Goal: Task Accomplishment & Management: Manage account settings

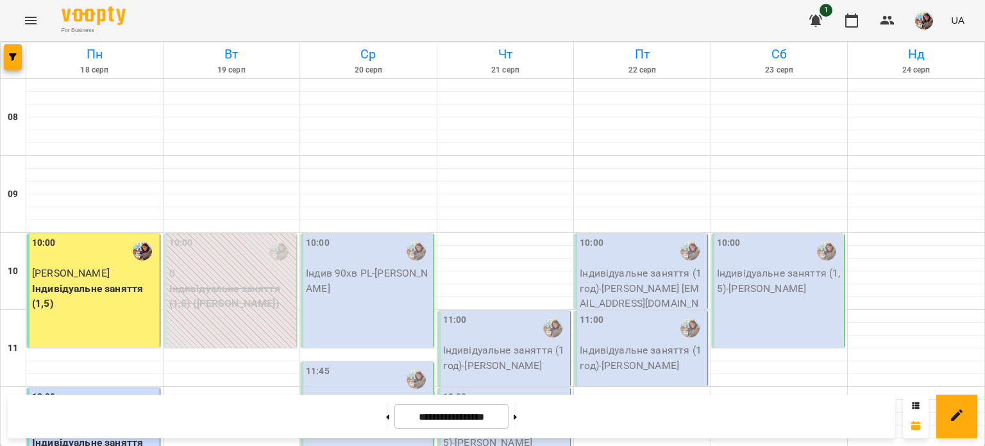
scroll to position [582, 0]
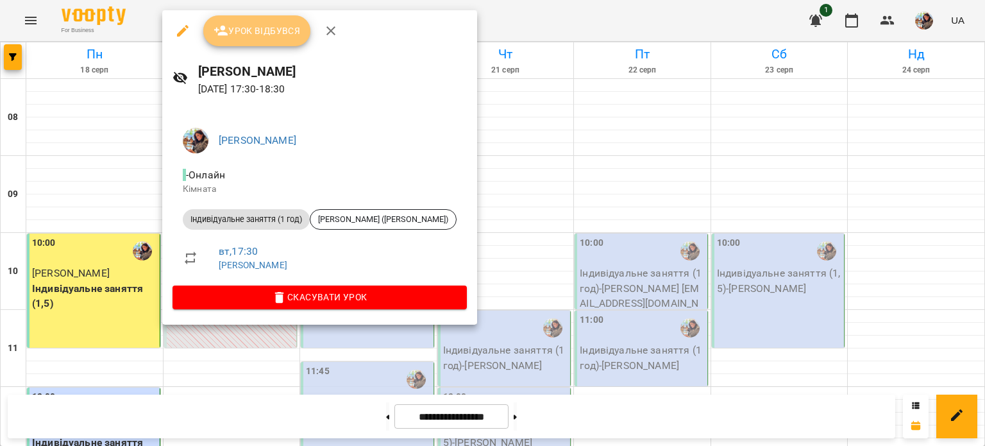
click at [218, 26] on icon "button" at bounding box center [220, 30] width 15 height 15
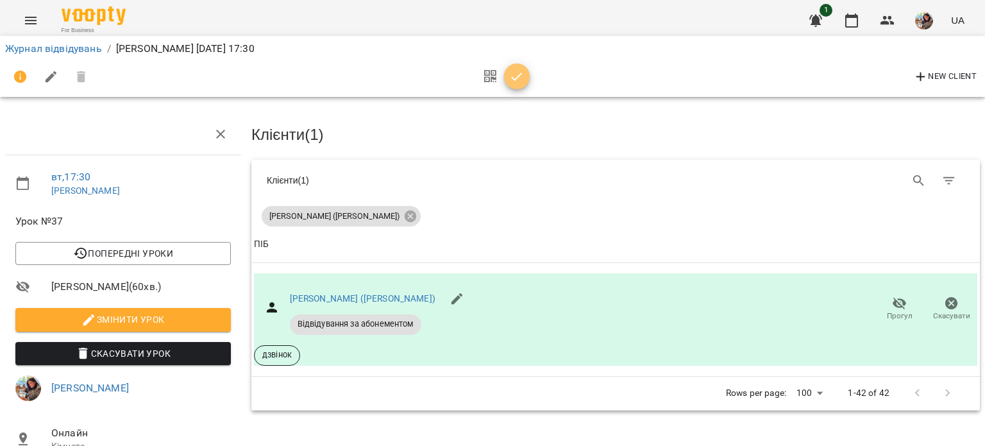
click at [522, 76] on icon "button" at bounding box center [516, 76] width 15 height 15
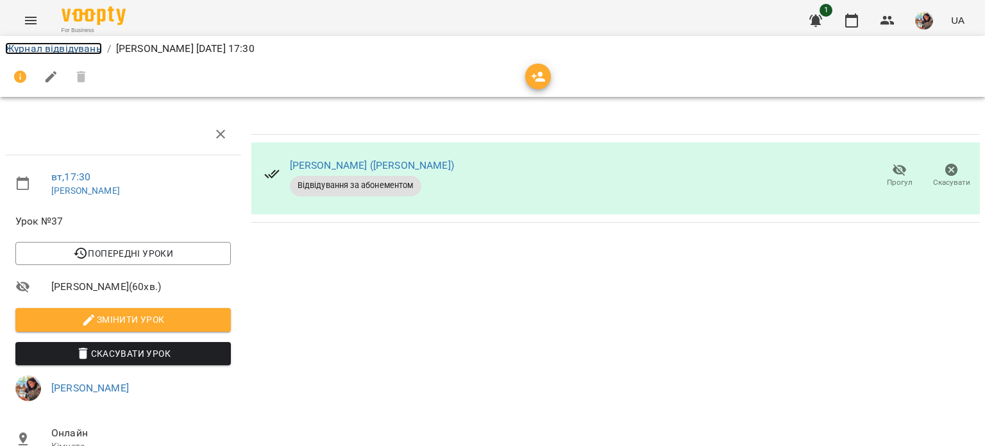
click at [64, 46] on link "Журнал відвідувань" at bounding box center [53, 48] width 97 height 12
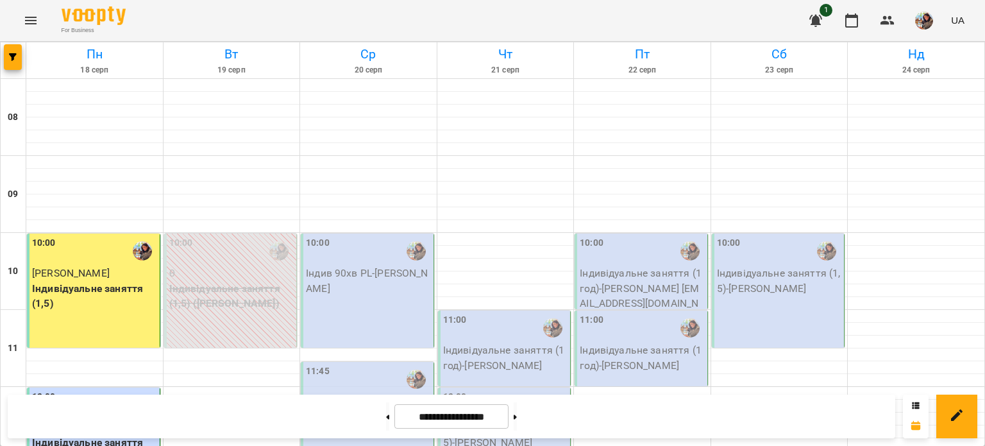
scroll to position [621, 0]
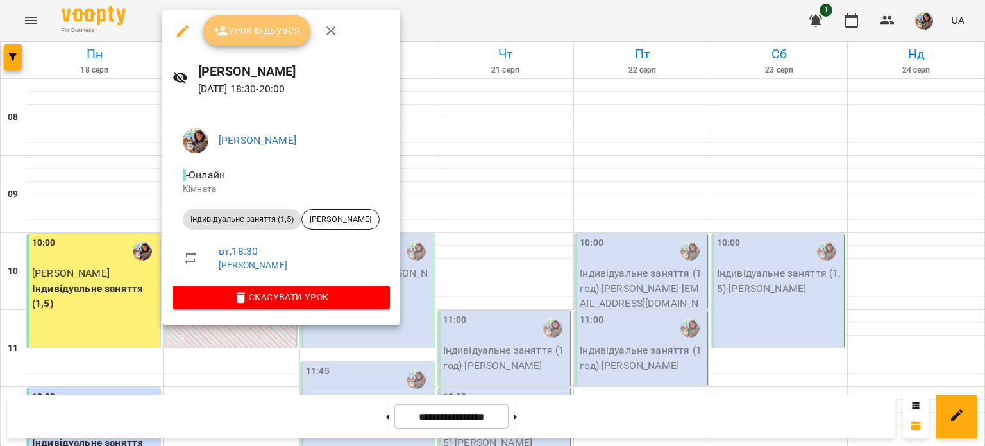
click at [246, 30] on span "Урок відбувся" at bounding box center [256, 30] width 87 height 15
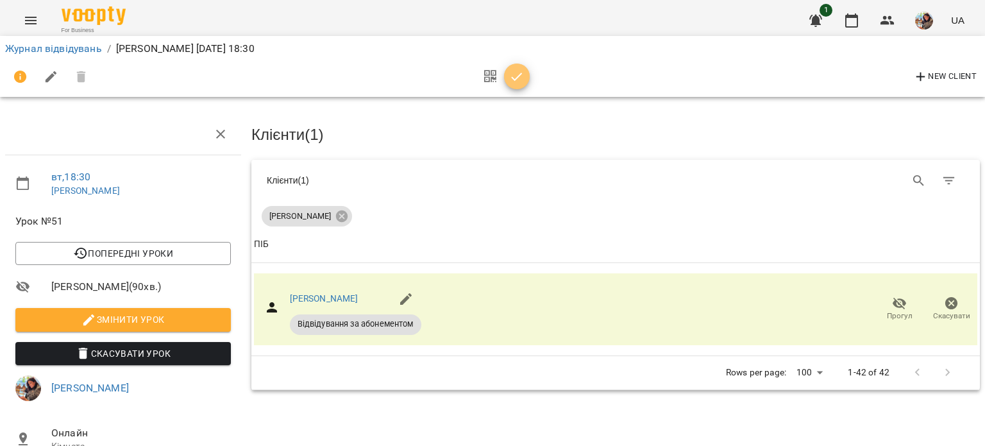
click at [509, 83] on icon "button" at bounding box center [516, 76] width 15 height 15
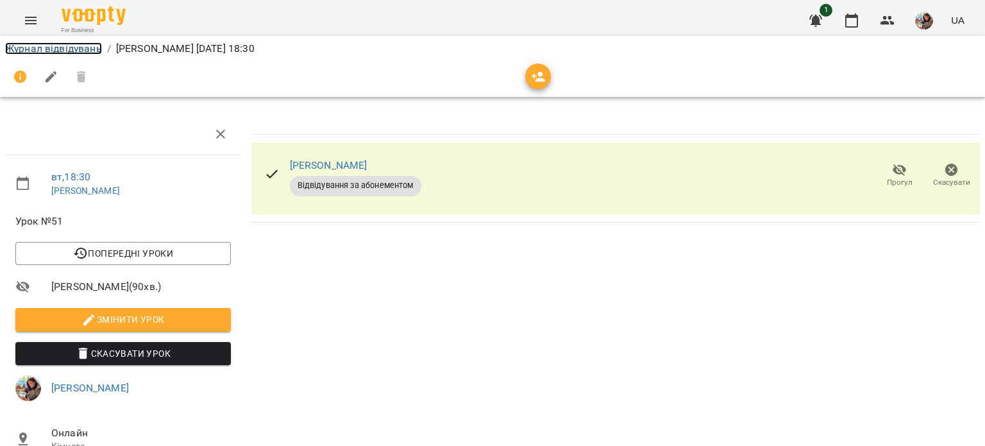
click at [74, 48] on link "Журнал відвідувань" at bounding box center [53, 48] width 97 height 12
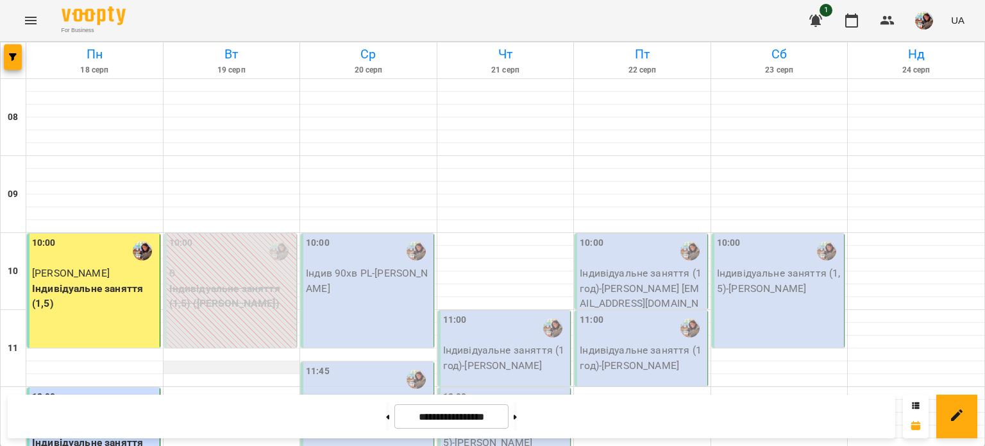
scroll to position [94, 0]
click at [356, 394] on p "Індивідуальне заняття (1,5) - [PERSON_NAME]" at bounding box center [368, 409] width 125 height 30
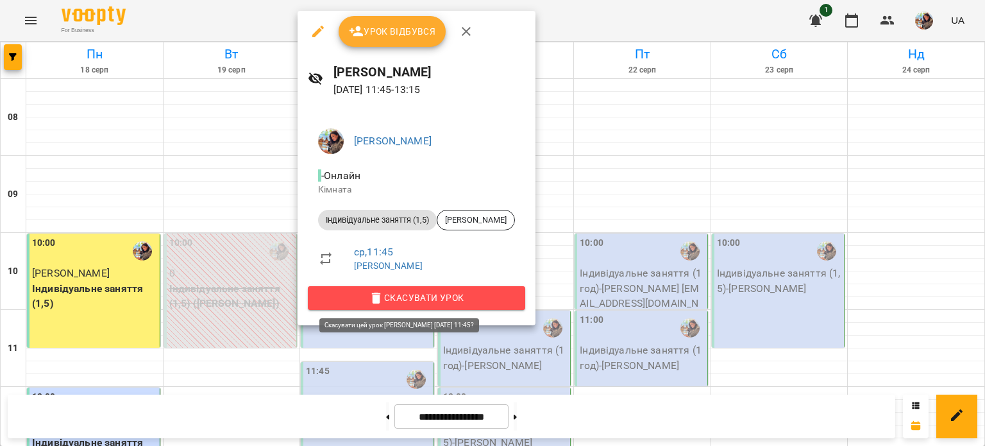
click at [426, 300] on span "Скасувати Урок" at bounding box center [416, 297] width 197 height 15
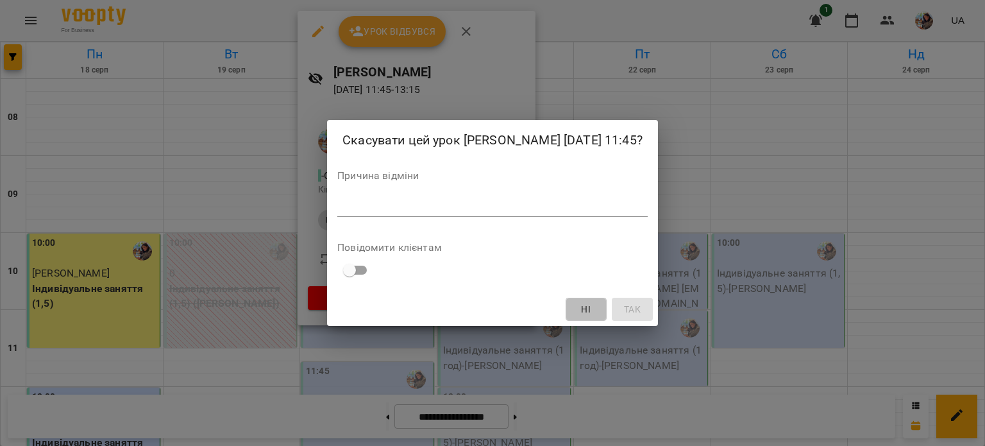
click at [590, 317] on span "Ні" at bounding box center [586, 308] width 10 height 15
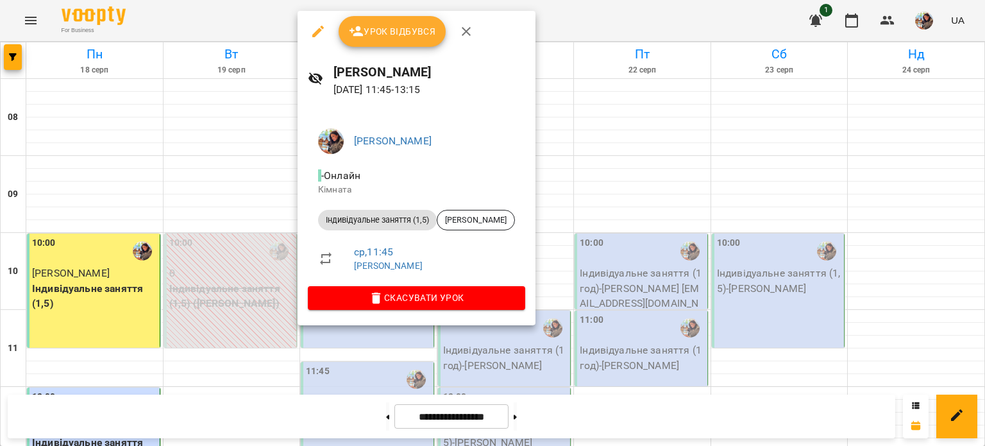
click at [618, 308] on div at bounding box center [492, 223] width 985 height 446
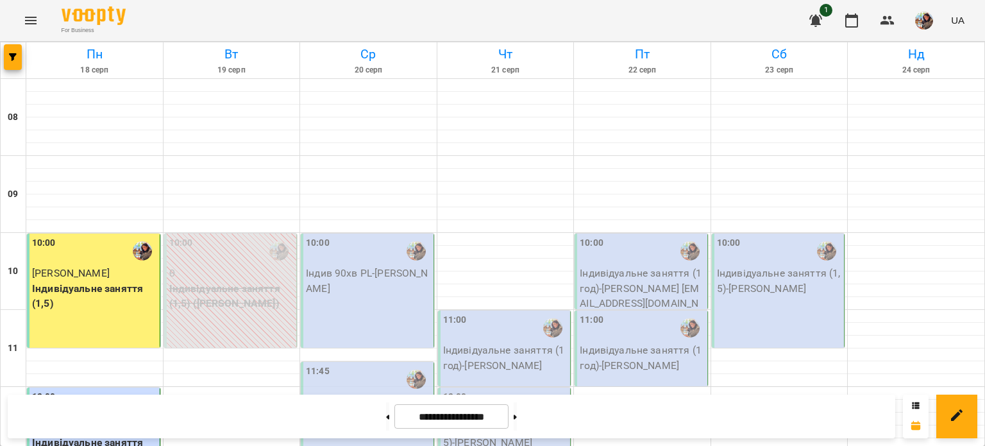
click at [365, 394] on p "Індивідуальне заняття (1,5) - [PERSON_NAME]" at bounding box center [368, 409] width 125 height 30
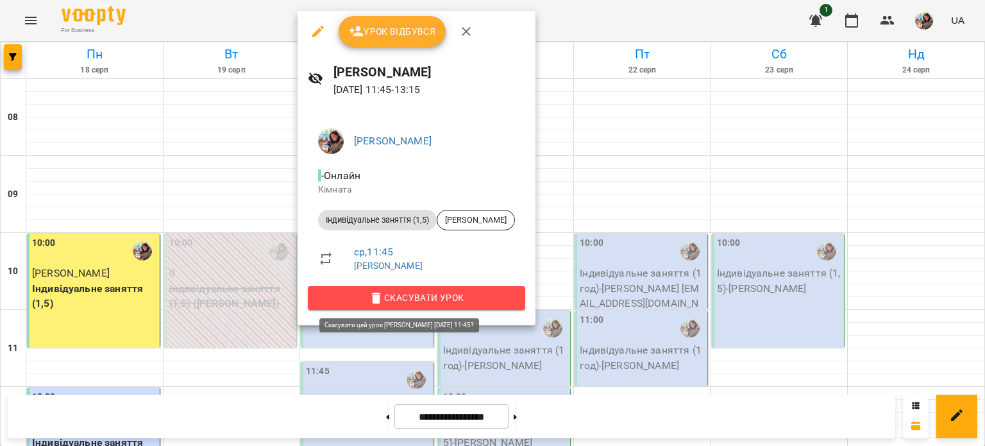
click at [428, 294] on span "Скасувати Урок" at bounding box center [416, 297] width 197 height 15
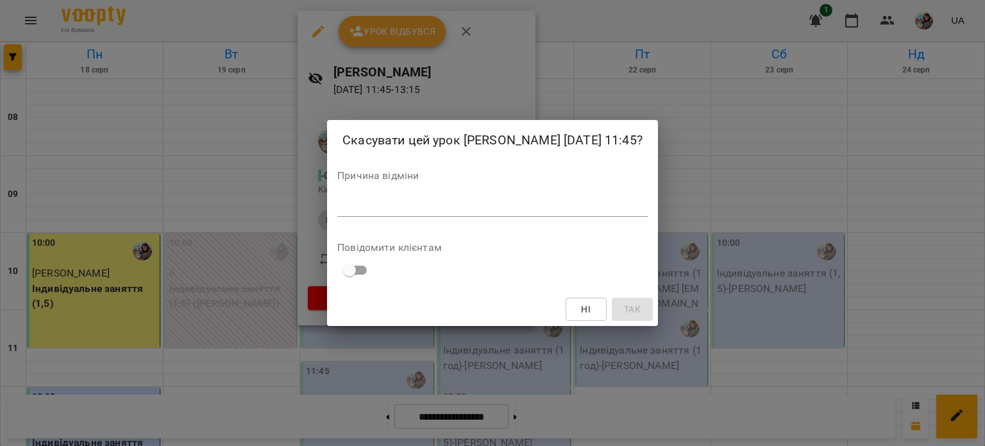
click at [337, 208] on div "*" at bounding box center [492, 206] width 310 height 21
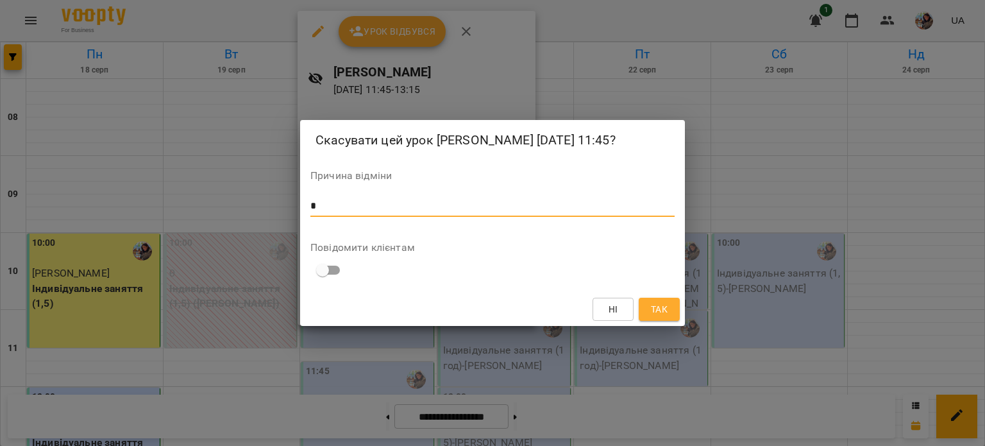
type textarea "*"
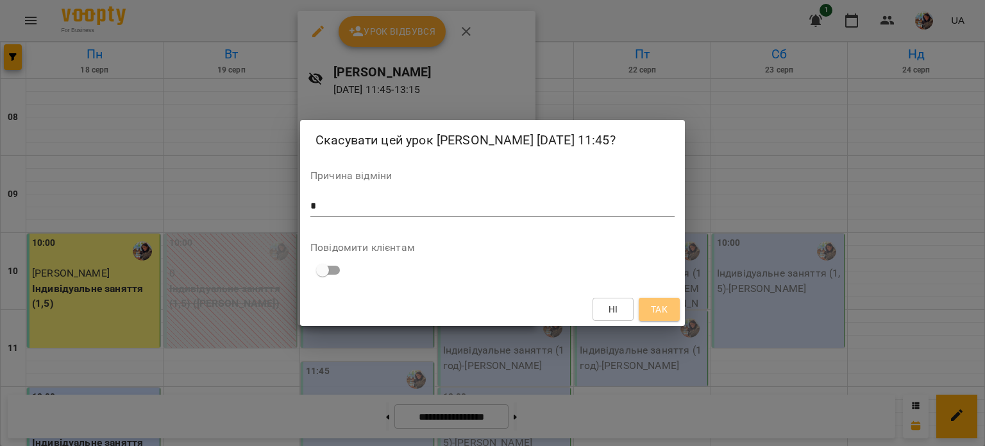
click at [667, 310] on button "Так" at bounding box center [658, 308] width 41 height 23
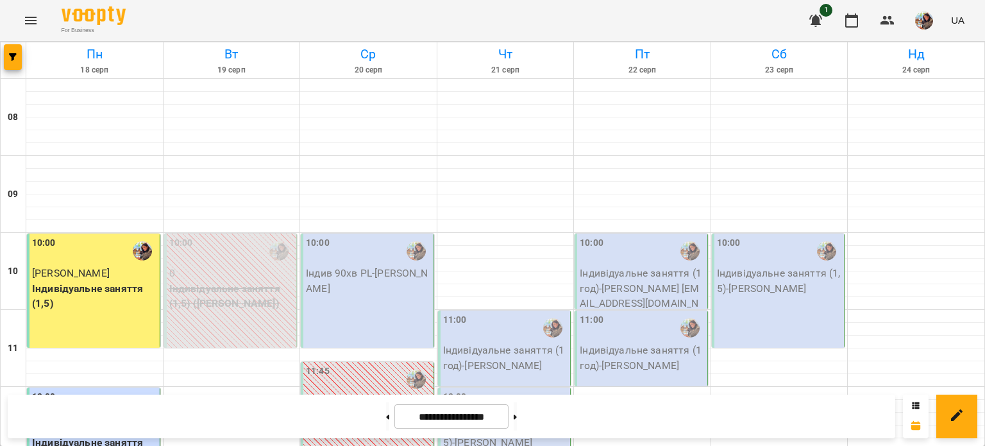
scroll to position [108, 0]
